Goal: Find specific page/section: Find specific page/section

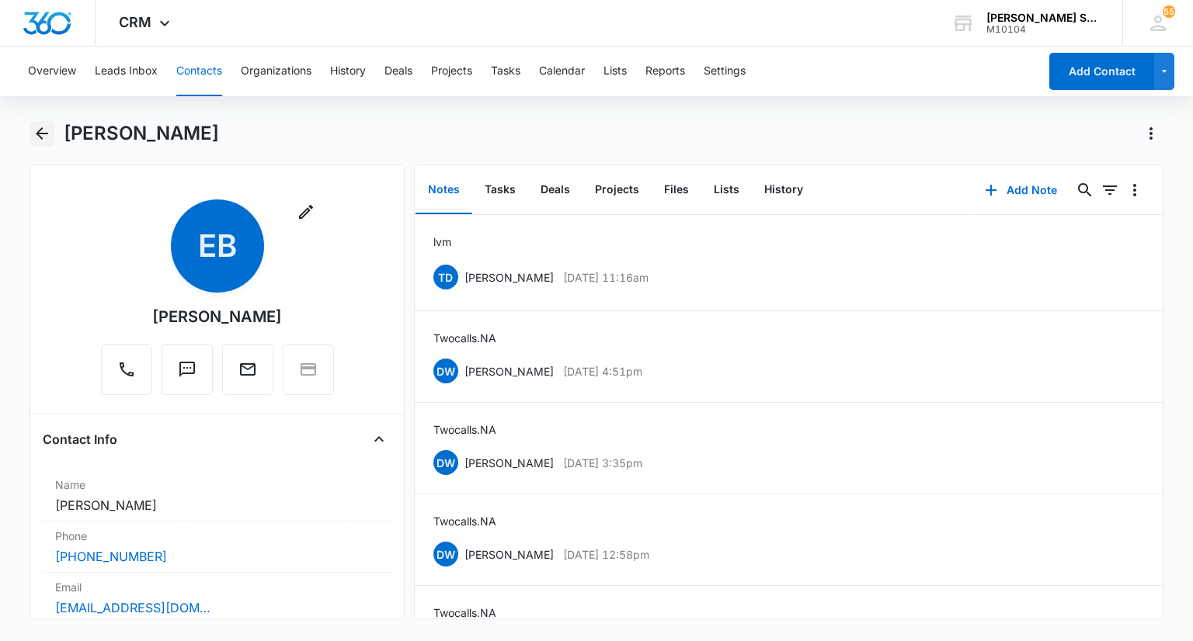
scroll to position [311, 0]
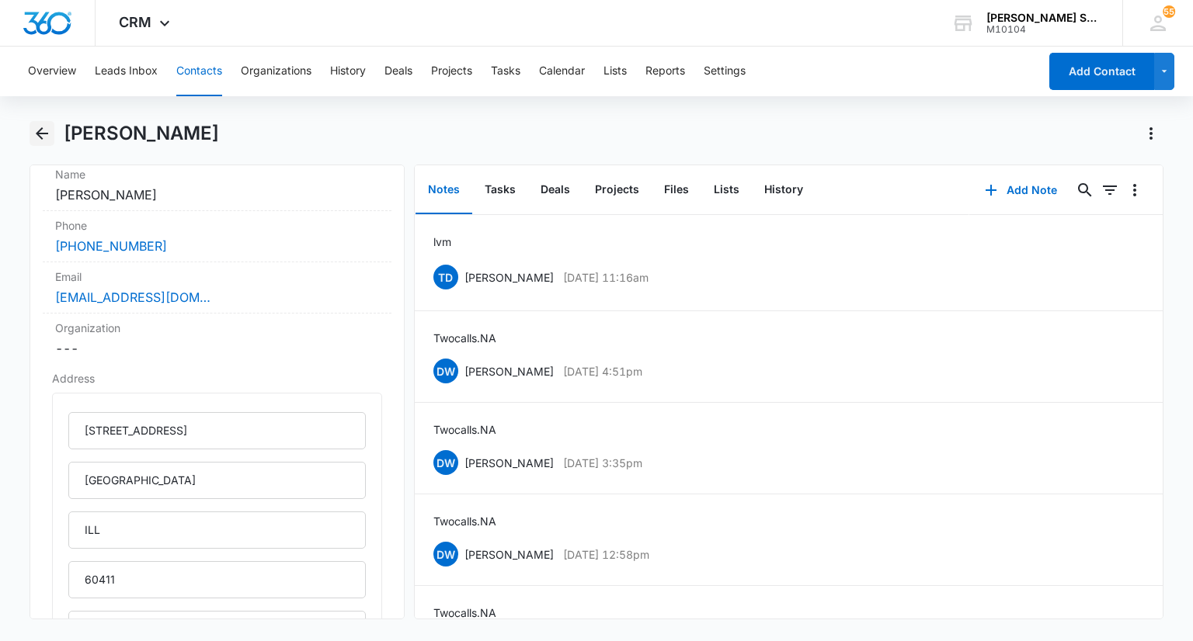
click at [41, 134] on icon "Back" at bounding box center [42, 133] width 19 height 19
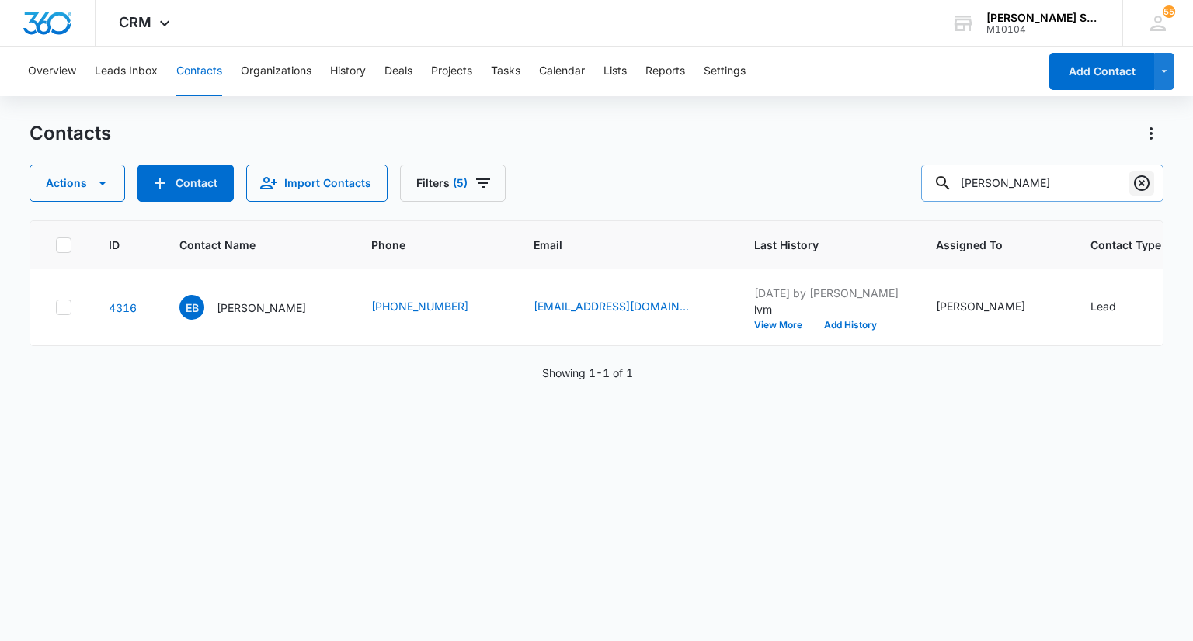
click at [1137, 182] on icon "Clear" at bounding box center [1141, 183] width 19 height 19
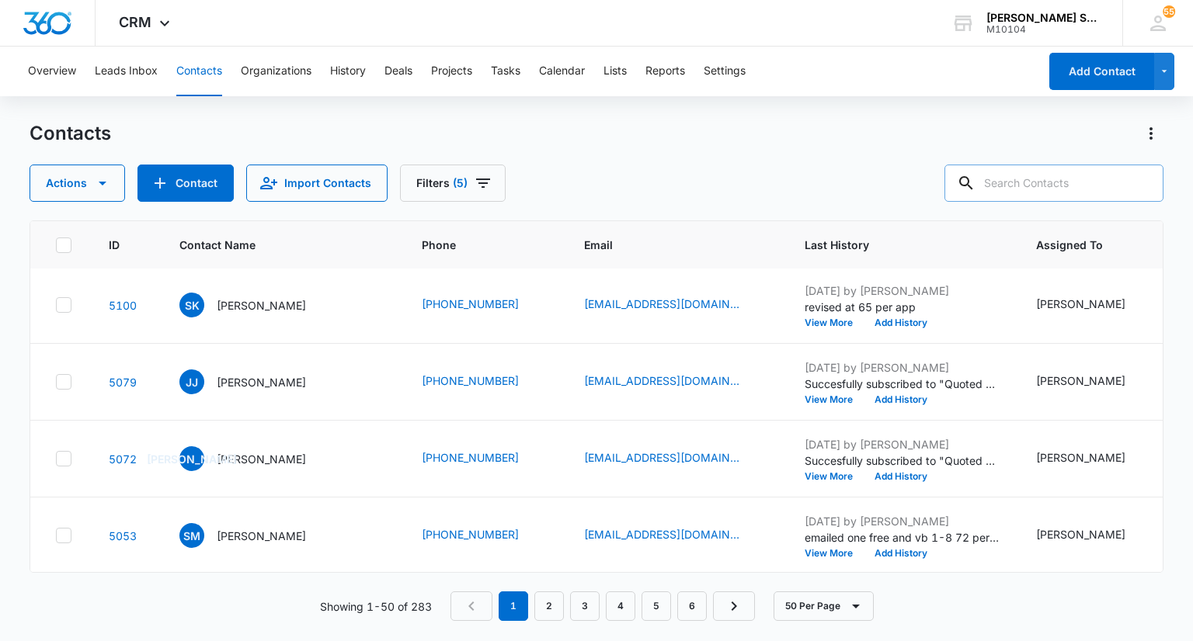
scroll to position [155, 0]
